Goal: Information Seeking & Learning: Understand process/instructions

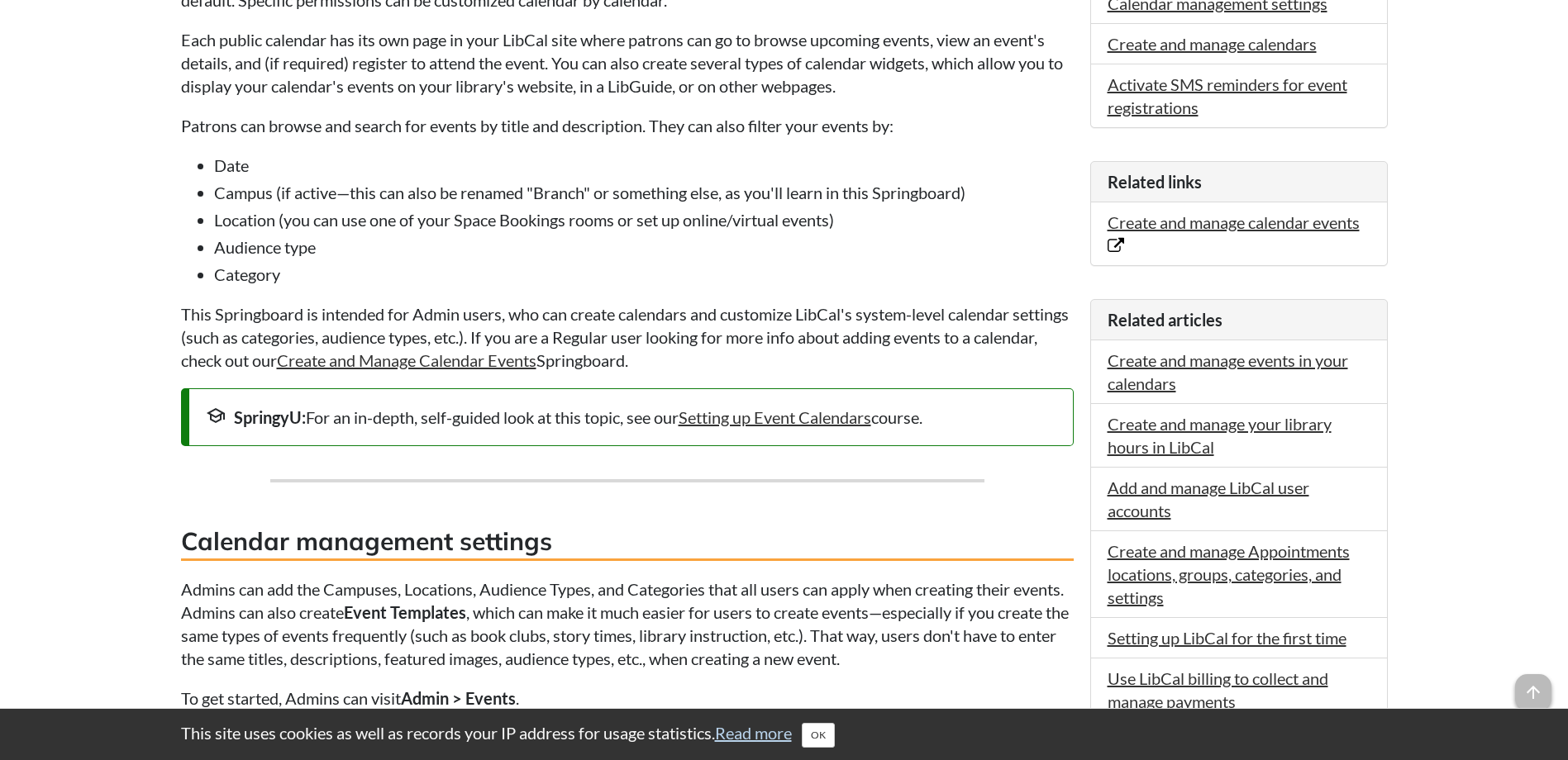
scroll to position [578, 0]
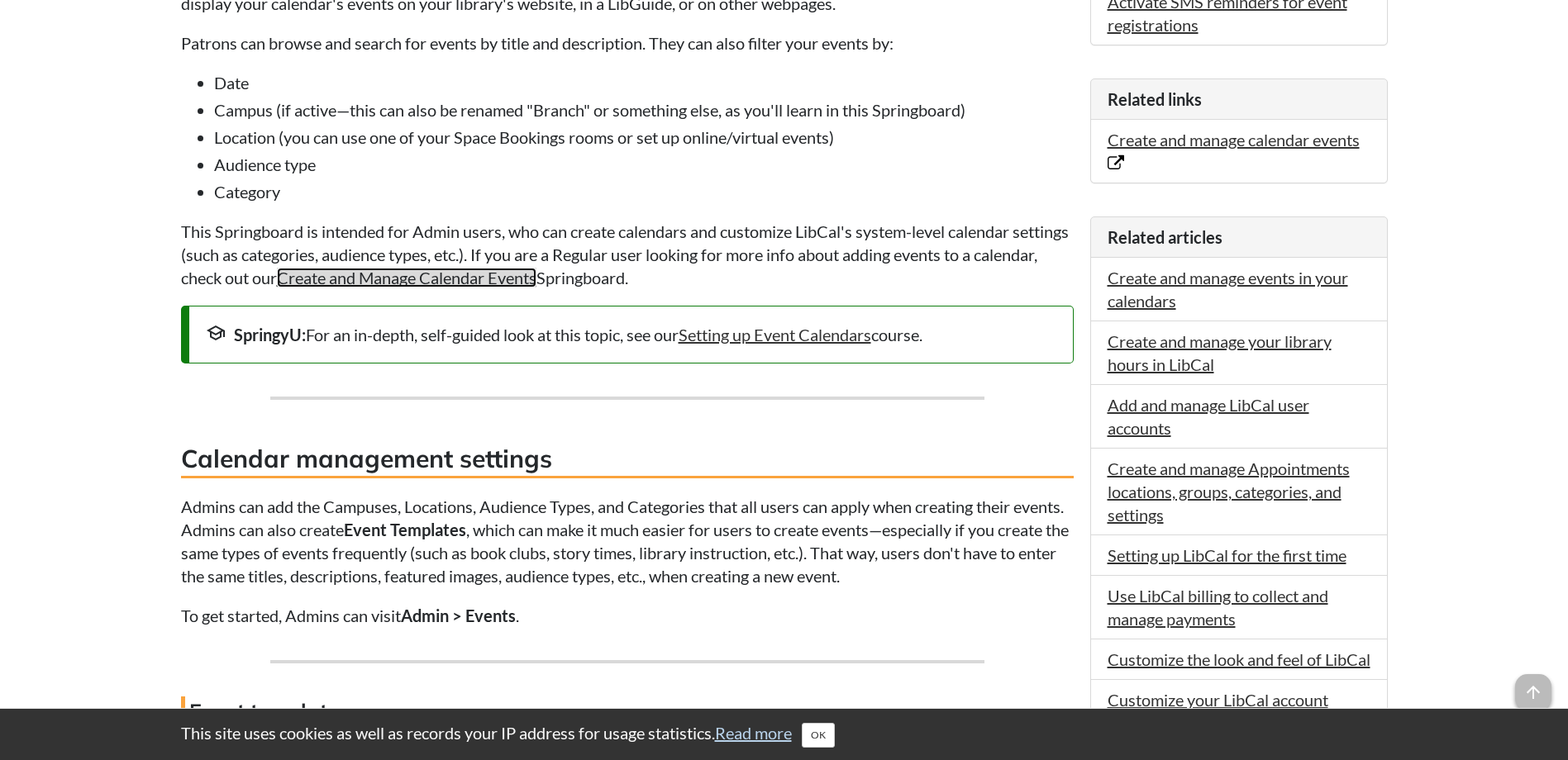
click at [537, 269] on link "Create and Manage Calendar Events" at bounding box center [407, 277] width 259 height 19
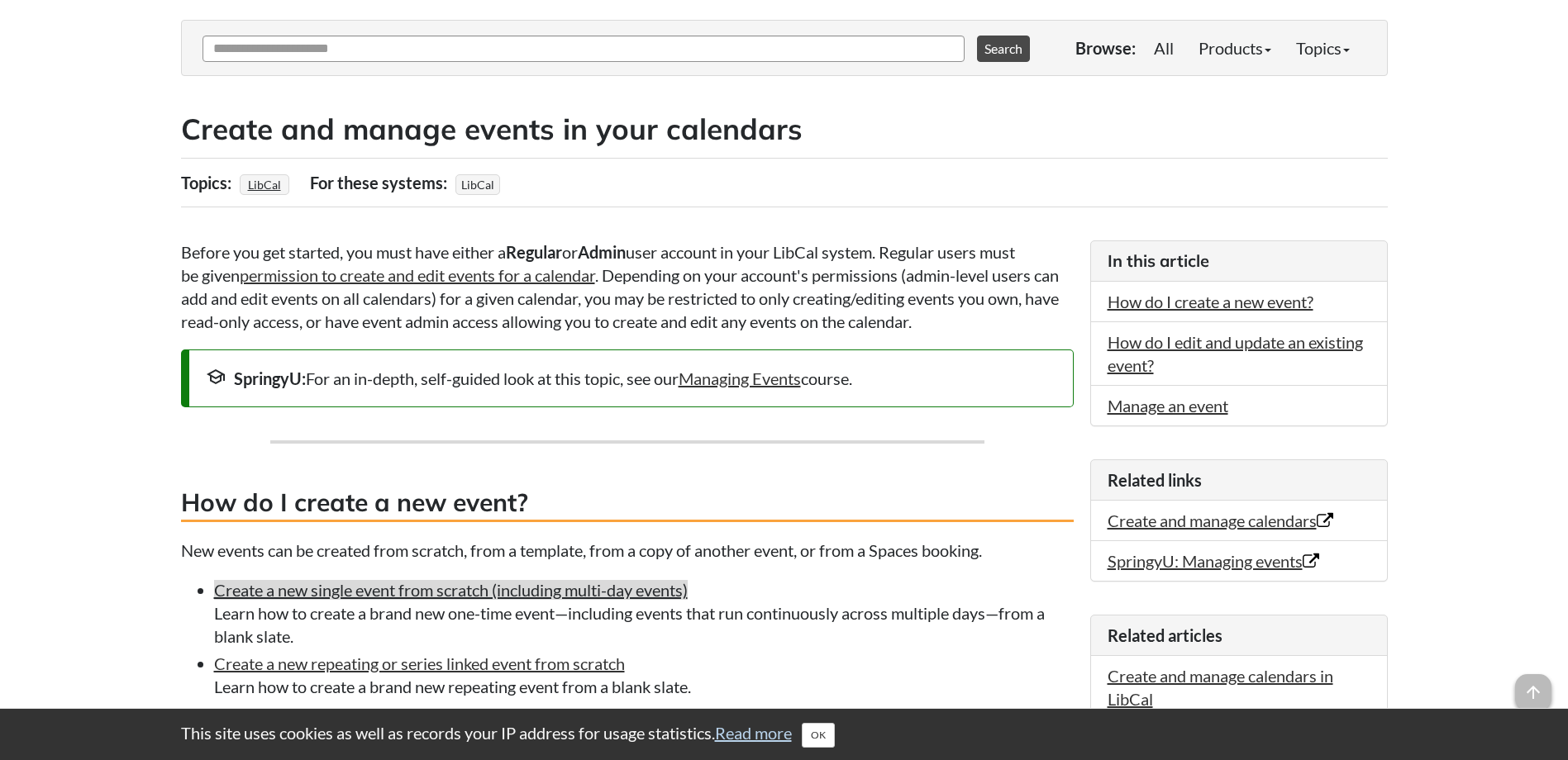
scroll to position [165, 0]
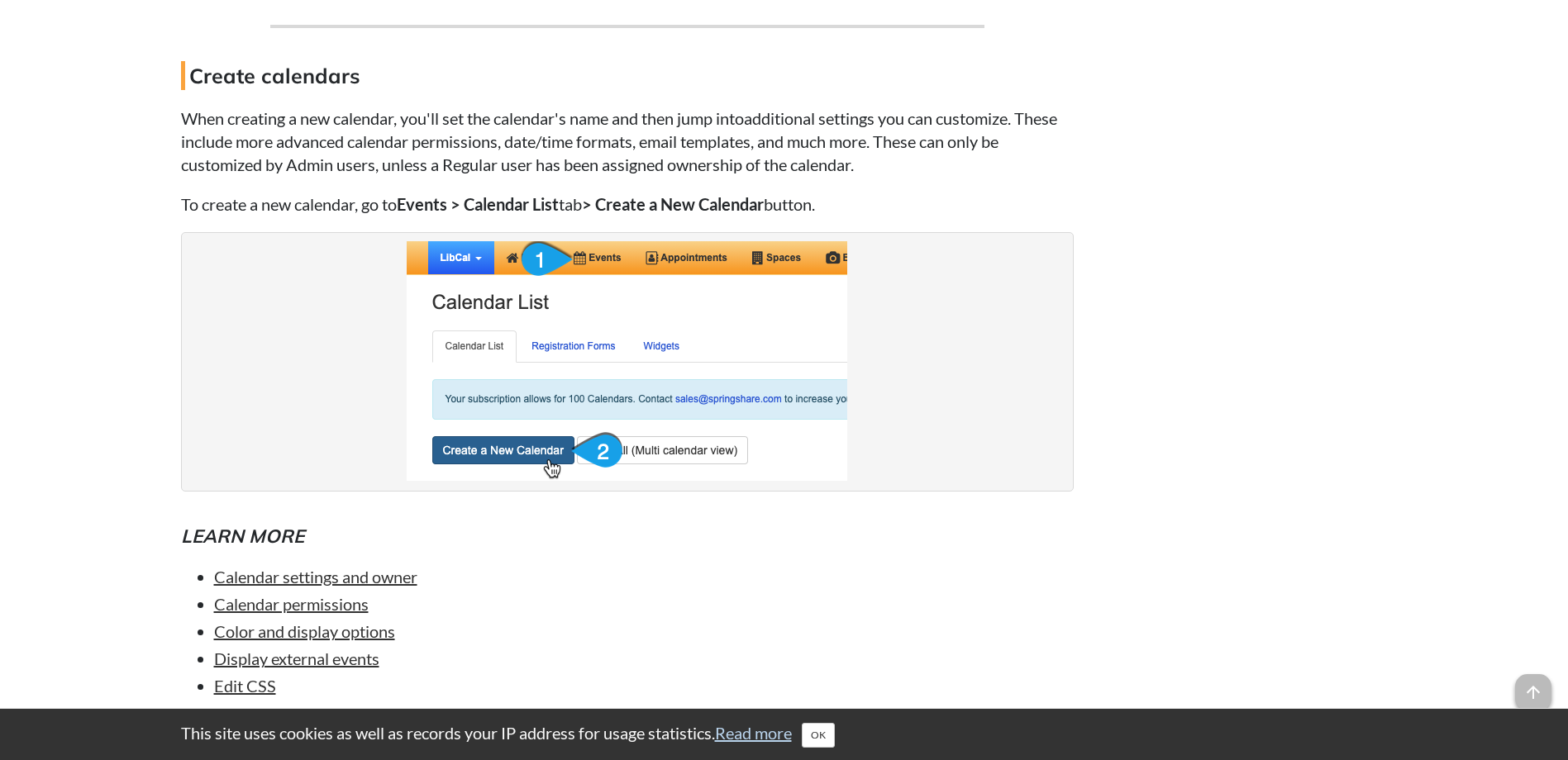
scroll to position [7355, 0]
